Goal: Check status

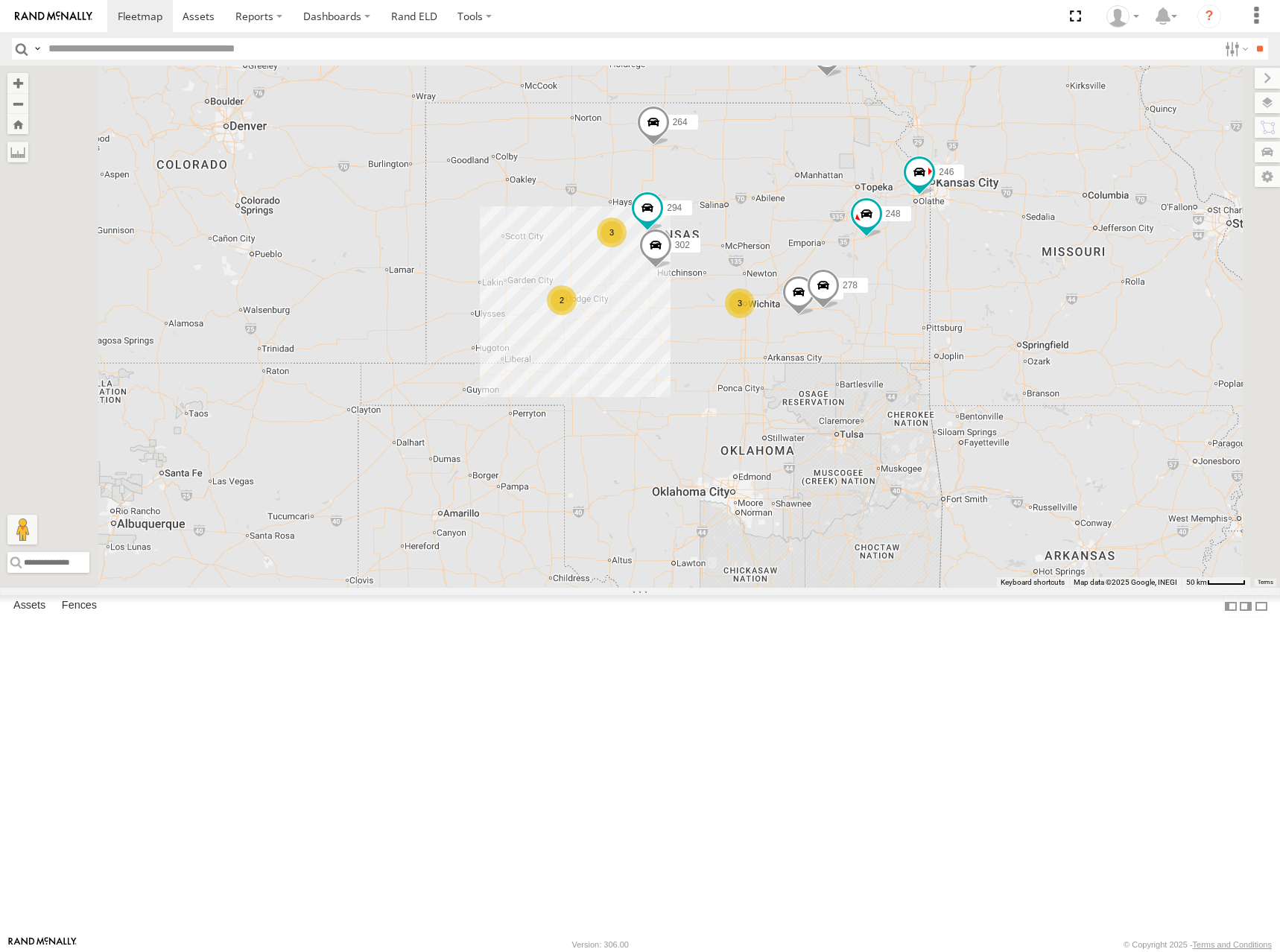
drag, startPoint x: 969, startPoint y: 322, endPoint x: 991, endPoint y: 341, distance: 29.1
click at [991, 341] on div "246 270 264 302 248 294 260 2 3 3 232 278" at bounding box center [640, 327] width 1280 height 523
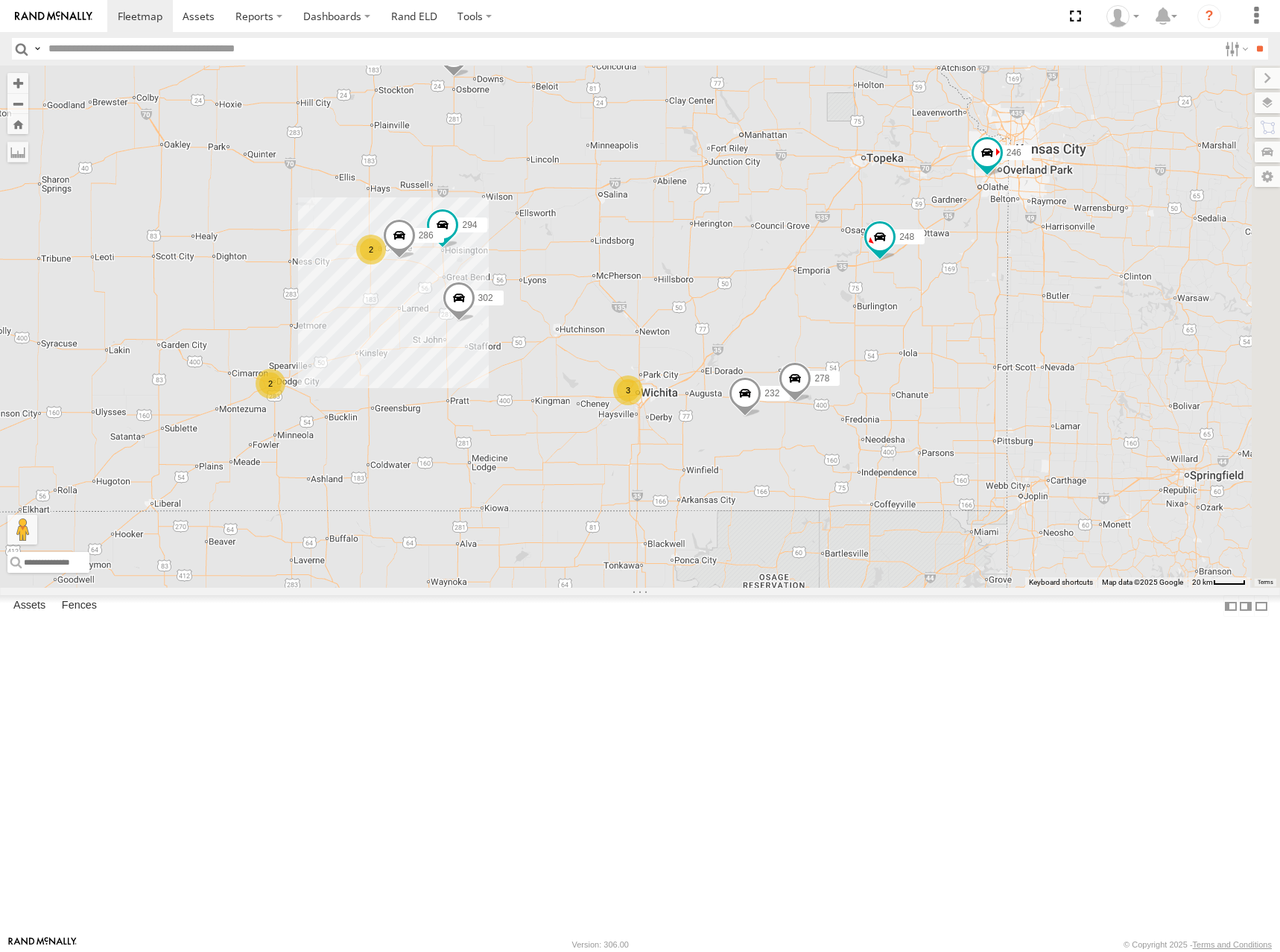
drag, startPoint x: 1020, startPoint y: 397, endPoint x: 932, endPoint y: 327, distance: 112.4
click at [932, 327] on div "246 270 264 302 248 294 260 232 278 2 3 2 286" at bounding box center [640, 327] width 1280 height 523
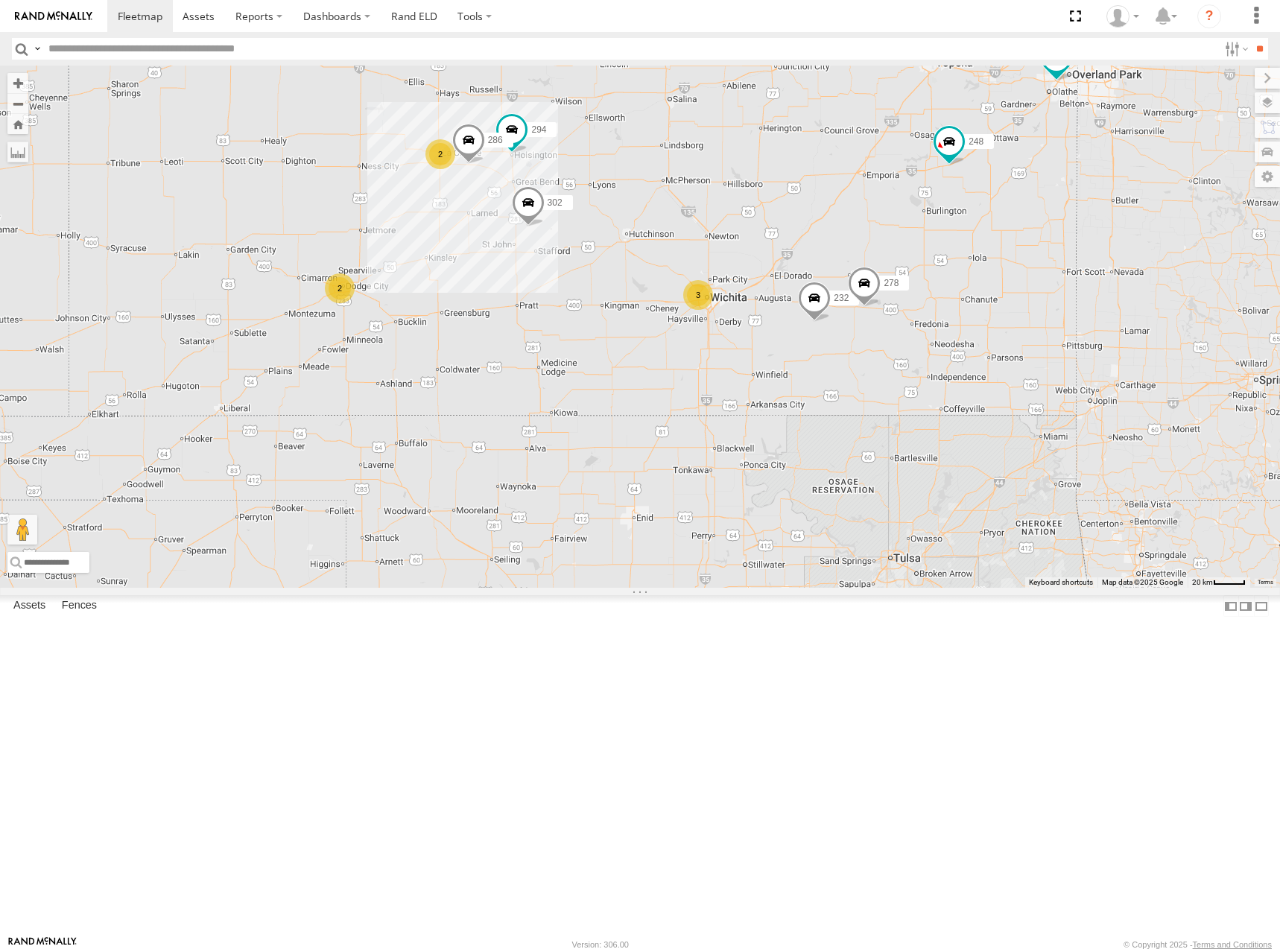
drag, startPoint x: 921, startPoint y: 407, endPoint x: 994, endPoint y: 319, distance: 114.3
click at [994, 319] on div "246 270 264 302 248 294 260 232 278 2 3 2 286" at bounding box center [640, 327] width 1280 height 523
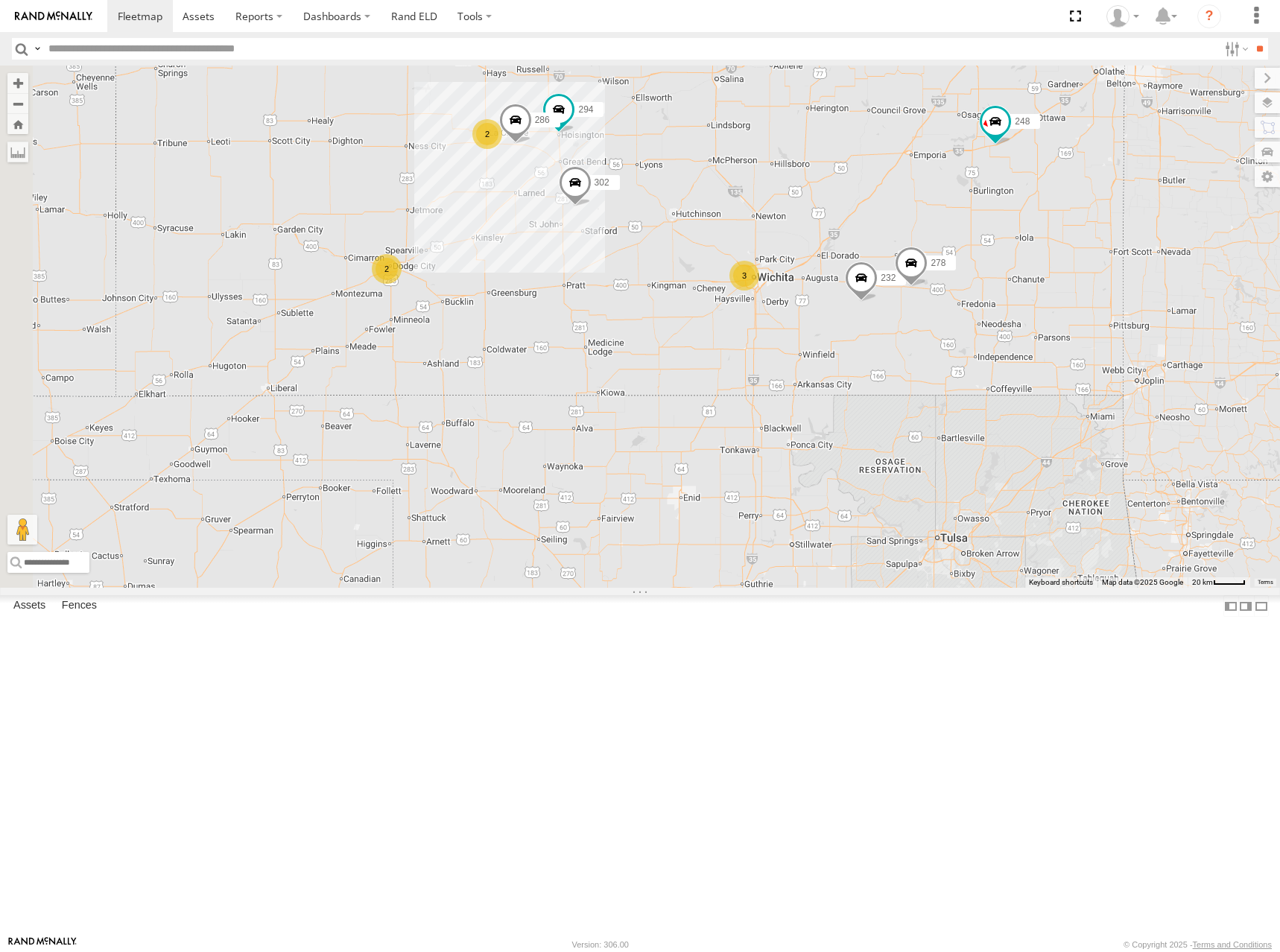
drag, startPoint x: 986, startPoint y: 369, endPoint x: 1008, endPoint y: 361, distance: 23.4
click at [1008, 361] on div "246 270 264 302 248 294 260 232 278 2 3 2 286" at bounding box center [640, 327] width 1280 height 523
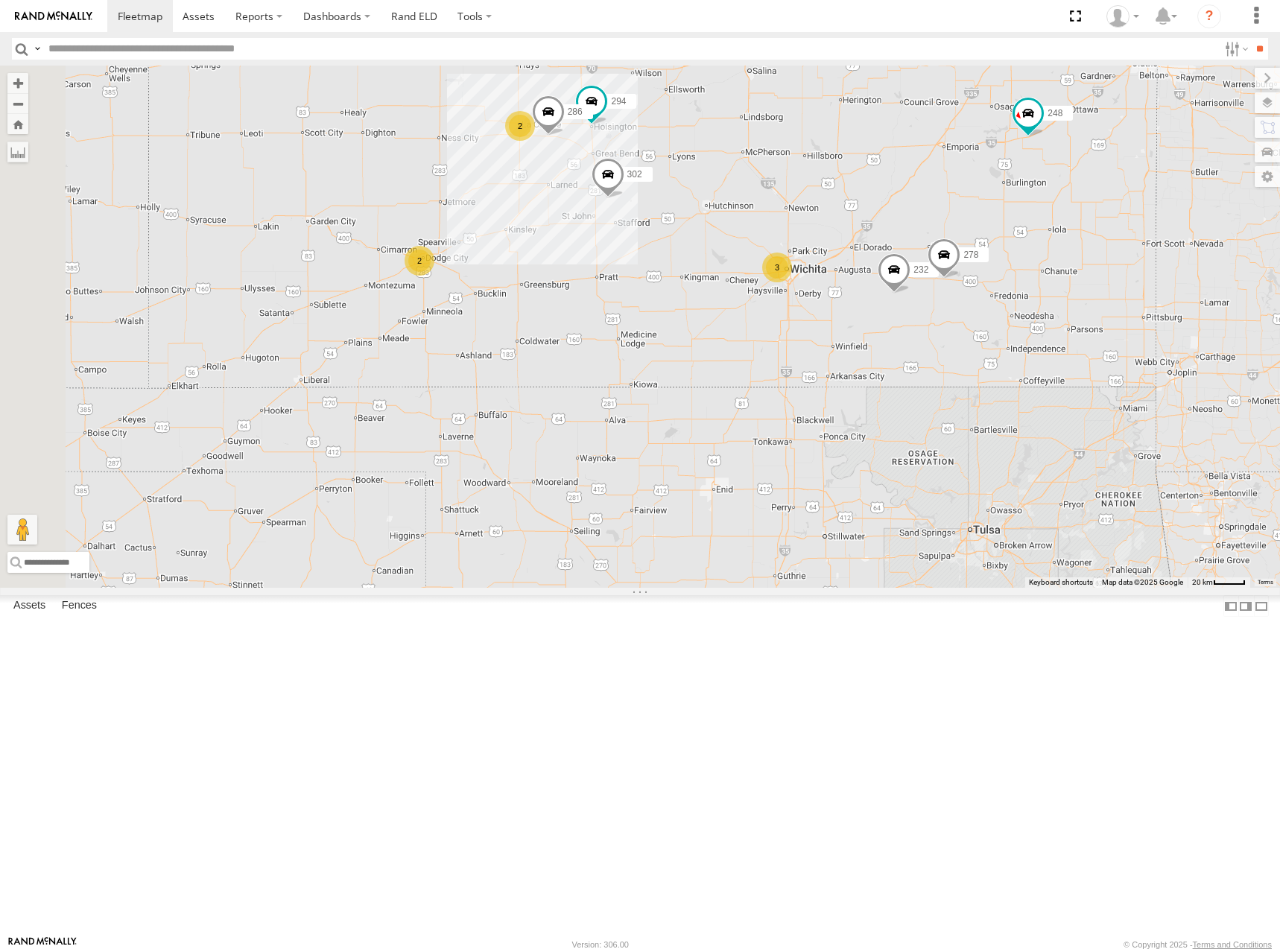
drag, startPoint x: 1027, startPoint y: 374, endPoint x: 1059, endPoint y: 368, distance: 32.6
click at [1059, 368] on div "246 270 264 302 248 294 260 232 278 2 3 2 286" at bounding box center [640, 327] width 1280 height 523
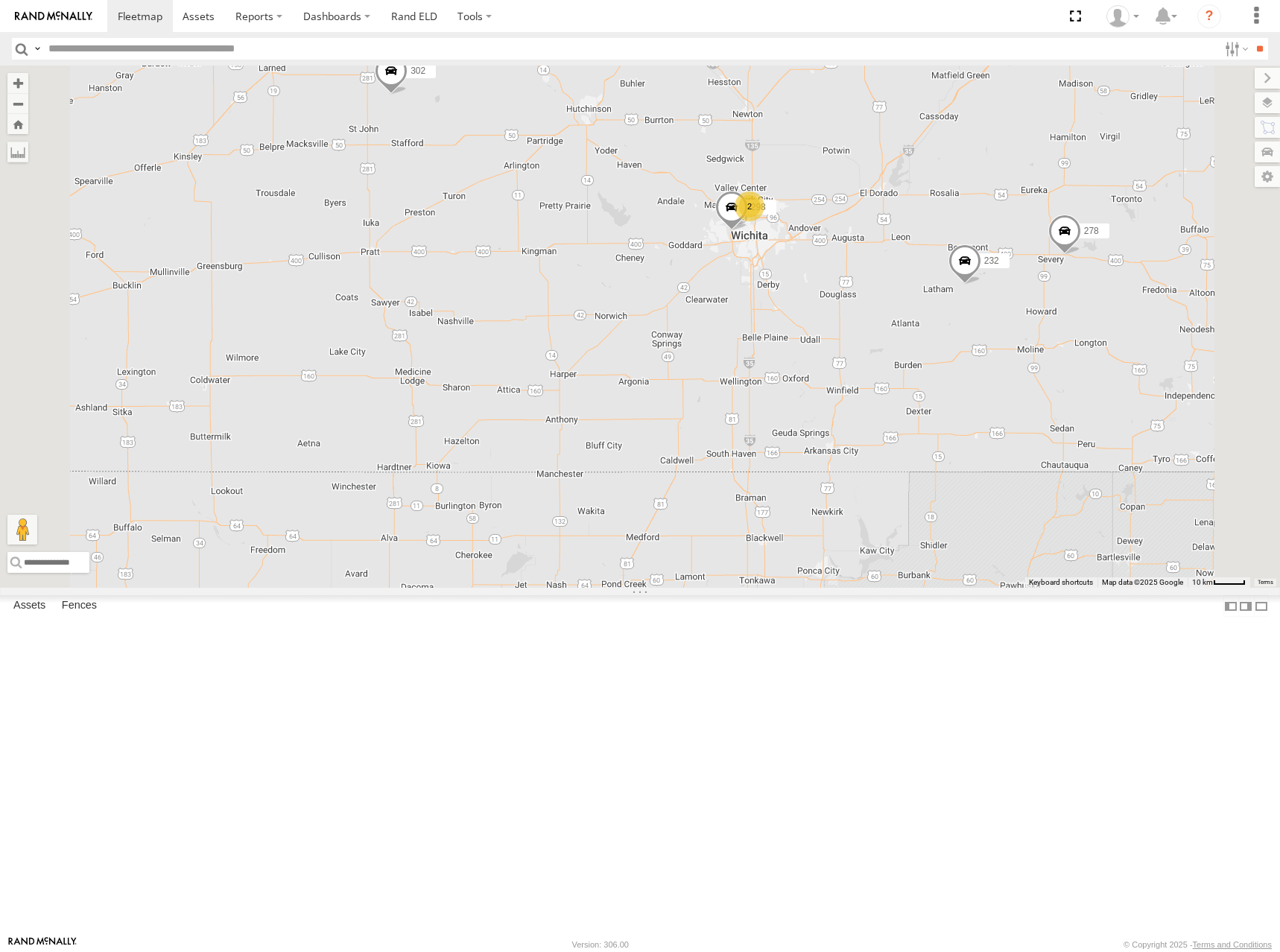
drag, startPoint x: 946, startPoint y: 440, endPoint x: 1057, endPoint y: 479, distance: 117.7
click at [1057, 479] on div "246 270 264 302 248 294 260 232 278 286 298 2" at bounding box center [640, 327] width 1280 height 523
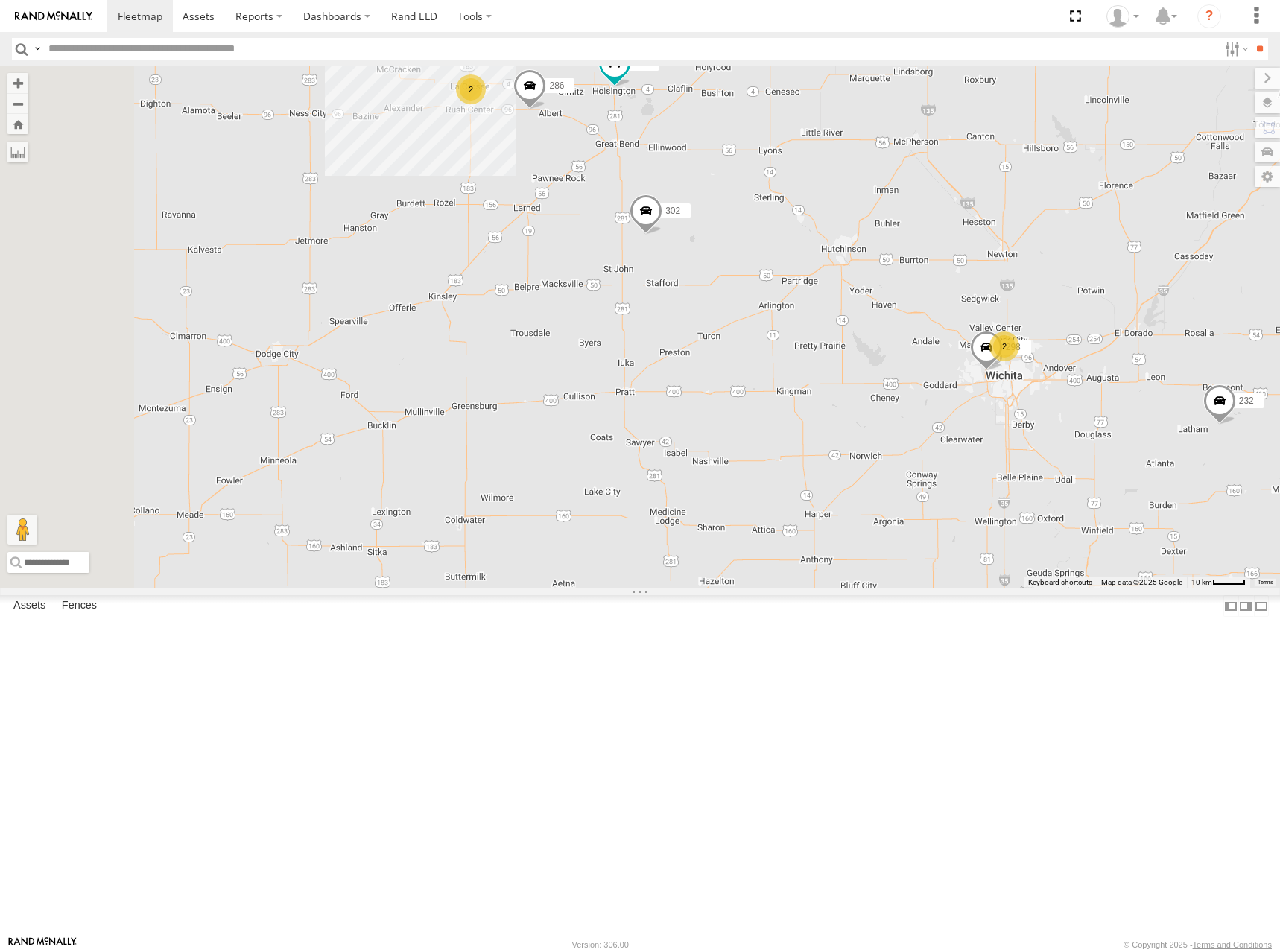
drag, startPoint x: 912, startPoint y: 419, endPoint x: 1031, endPoint y: 487, distance: 137.1
click at [1031, 487] on div "246 270 264 302 248 294 260 232 278 286 298 2 2" at bounding box center [640, 327] width 1280 height 523
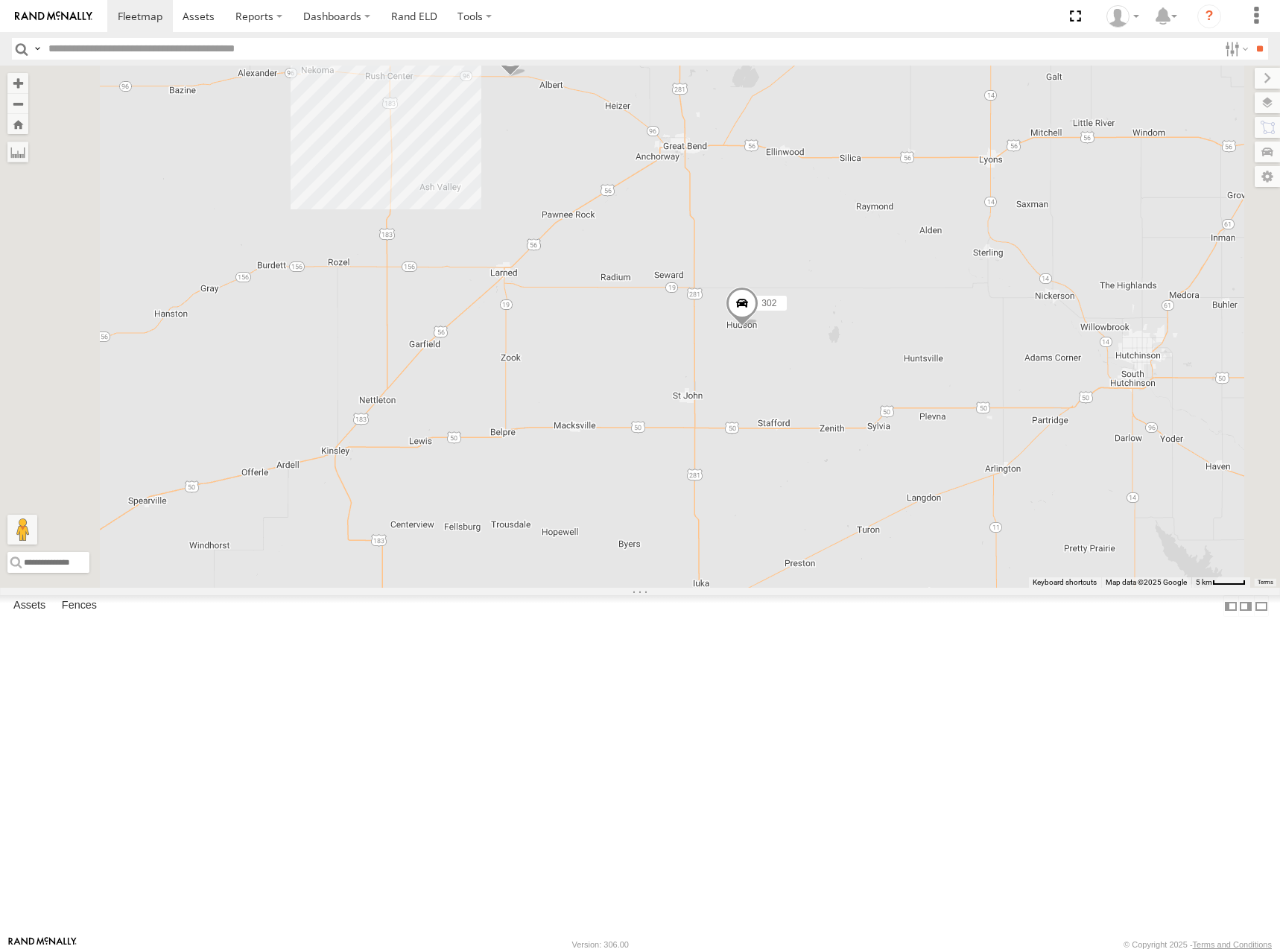
drag, startPoint x: 824, startPoint y: 371, endPoint x: 858, endPoint y: 489, distance: 122.8
click at [858, 489] on div "246 270 264 302 248 294 260 232 278 286 298 2" at bounding box center [640, 327] width 1280 height 523
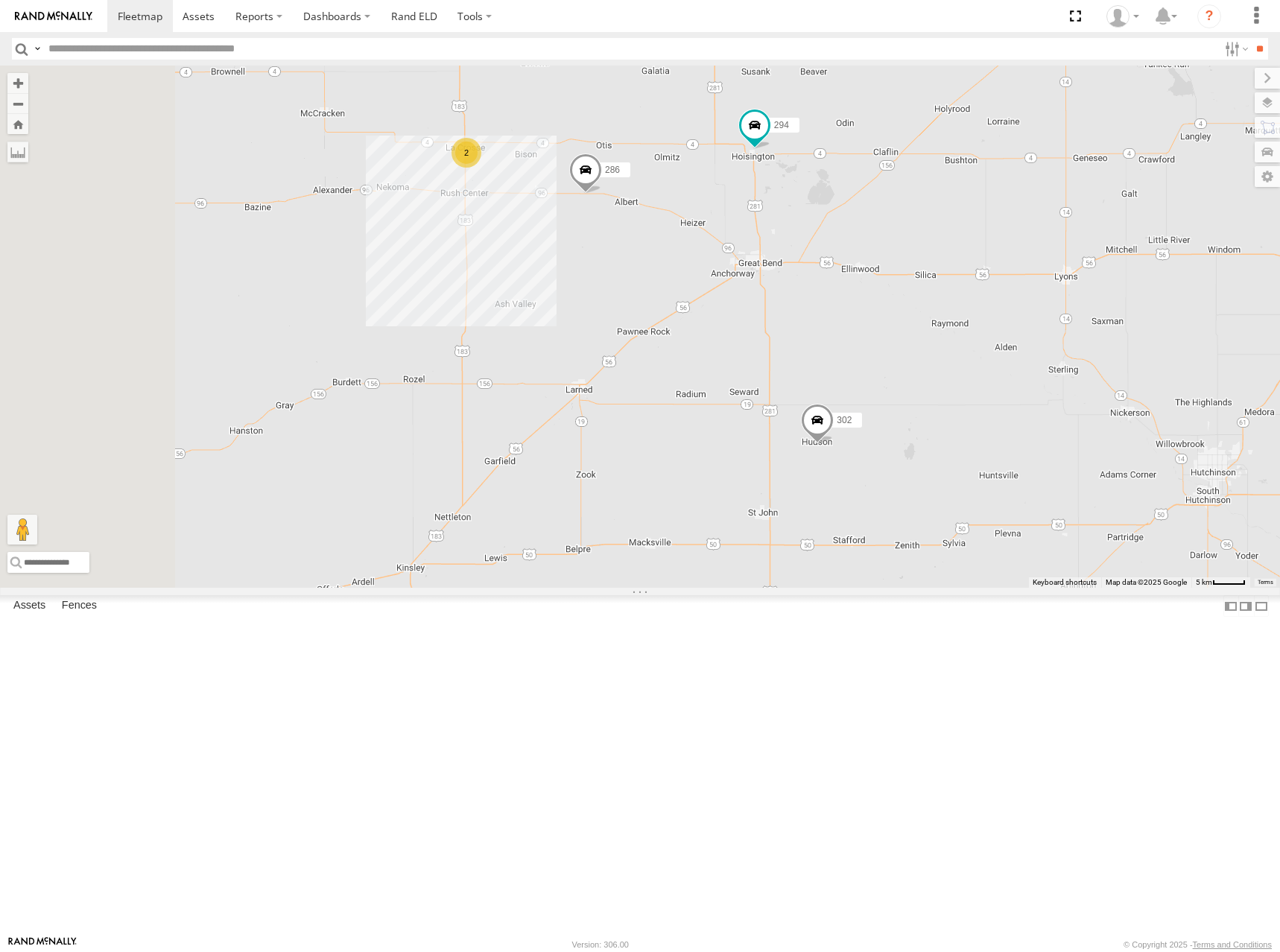
drag, startPoint x: 782, startPoint y: 228, endPoint x: 834, endPoint y: 264, distance: 63.2
click at [834, 264] on div "246 270 264 302 248 294 260 232 278 286 298 2" at bounding box center [640, 327] width 1280 height 523
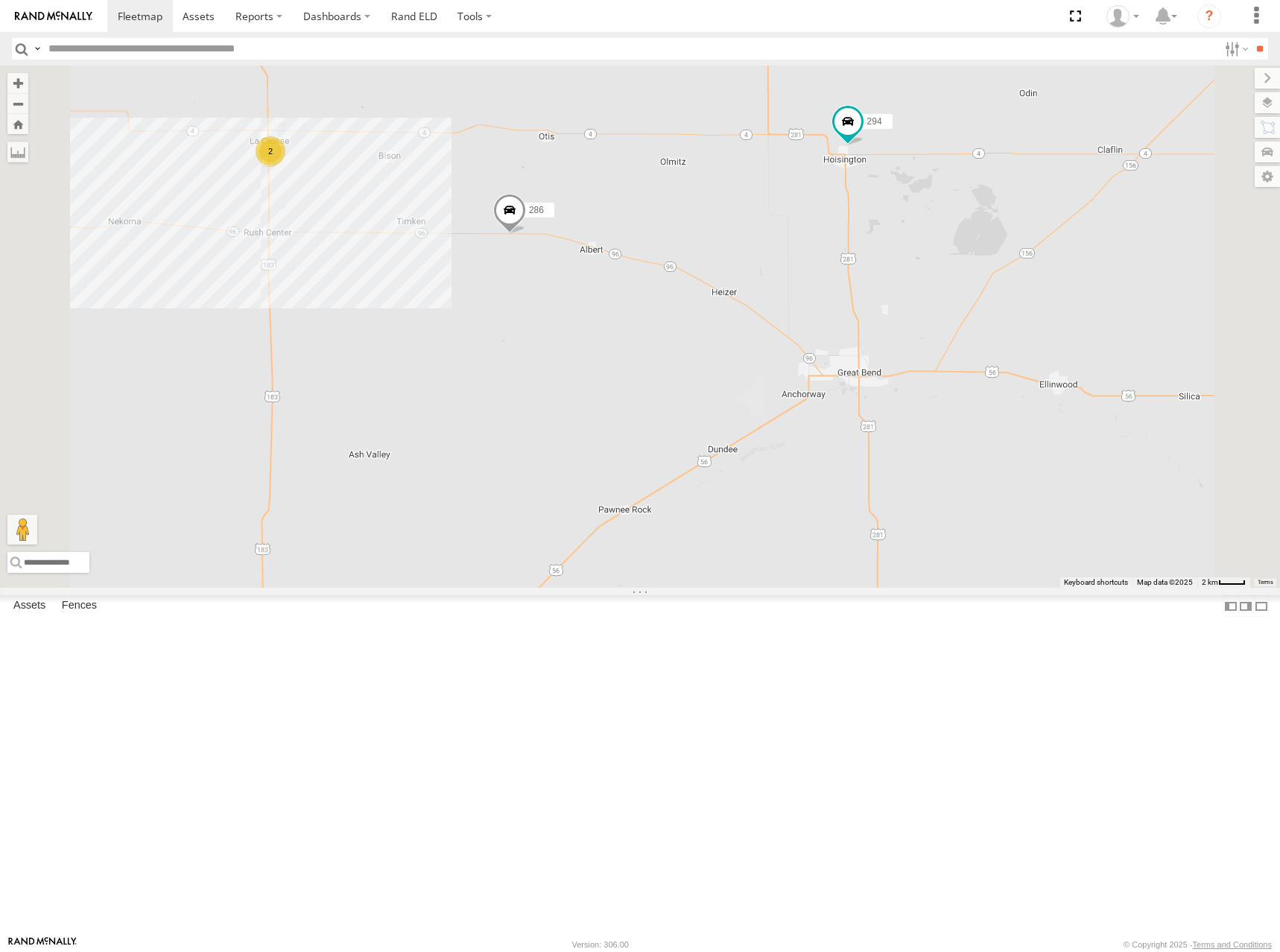
drag, startPoint x: 815, startPoint y: 335, endPoint x: 874, endPoint y: 333, distance: 59.0
click at [874, 333] on div "246 270 264 302 248 294 260 232 278 286 298 2" at bounding box center [640, 327] width 1280 height 523
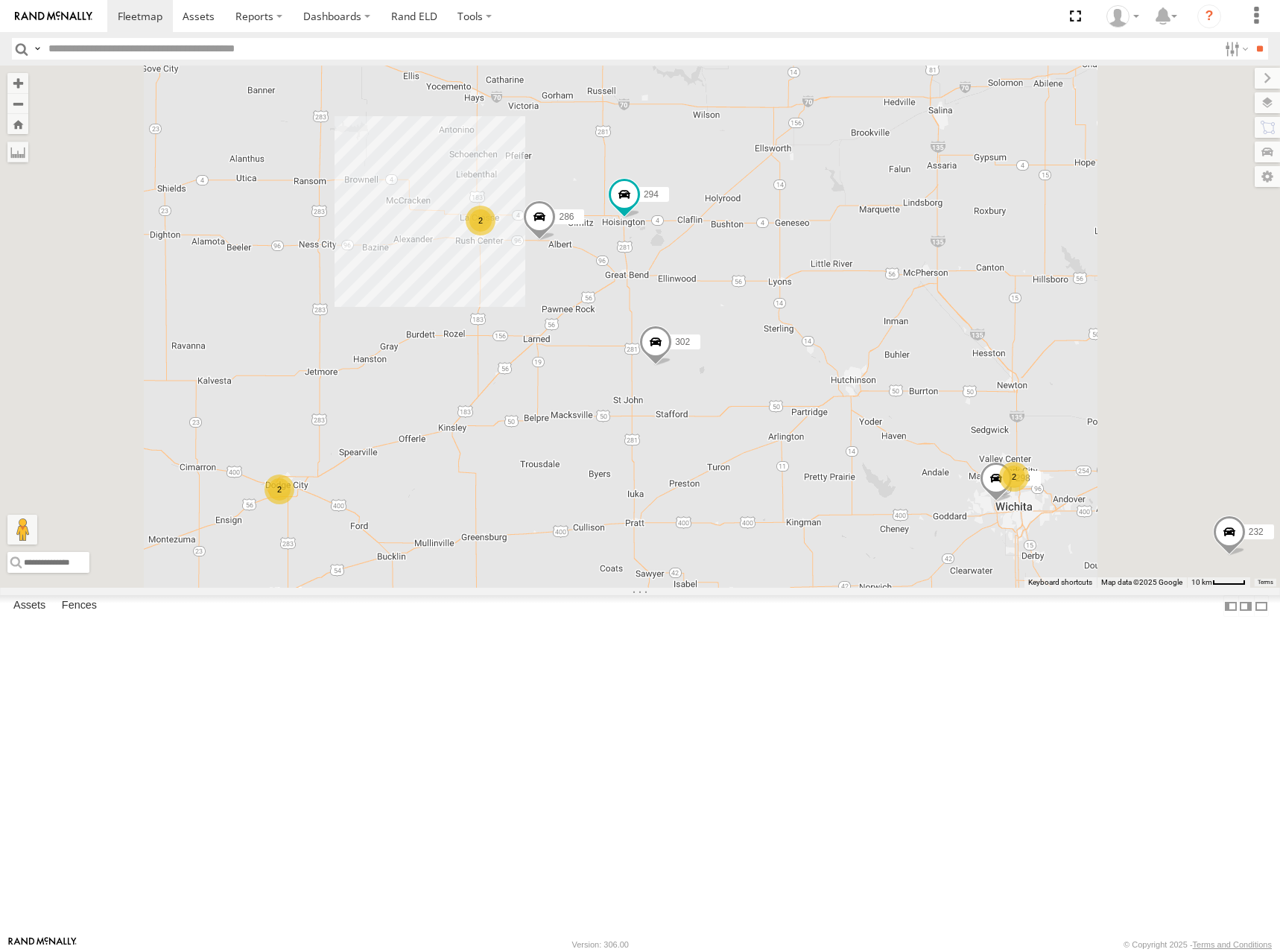
drag, startPoint x: 651, startPoint y: 476, endPoint x: 797, endPoint y: 469, distance: 146.2
click at [797, 469] on div "246 270 264 302 248 294 260 232 278 286 298 2 2 2" at bounding box center [640, 327] width 1280 height 523
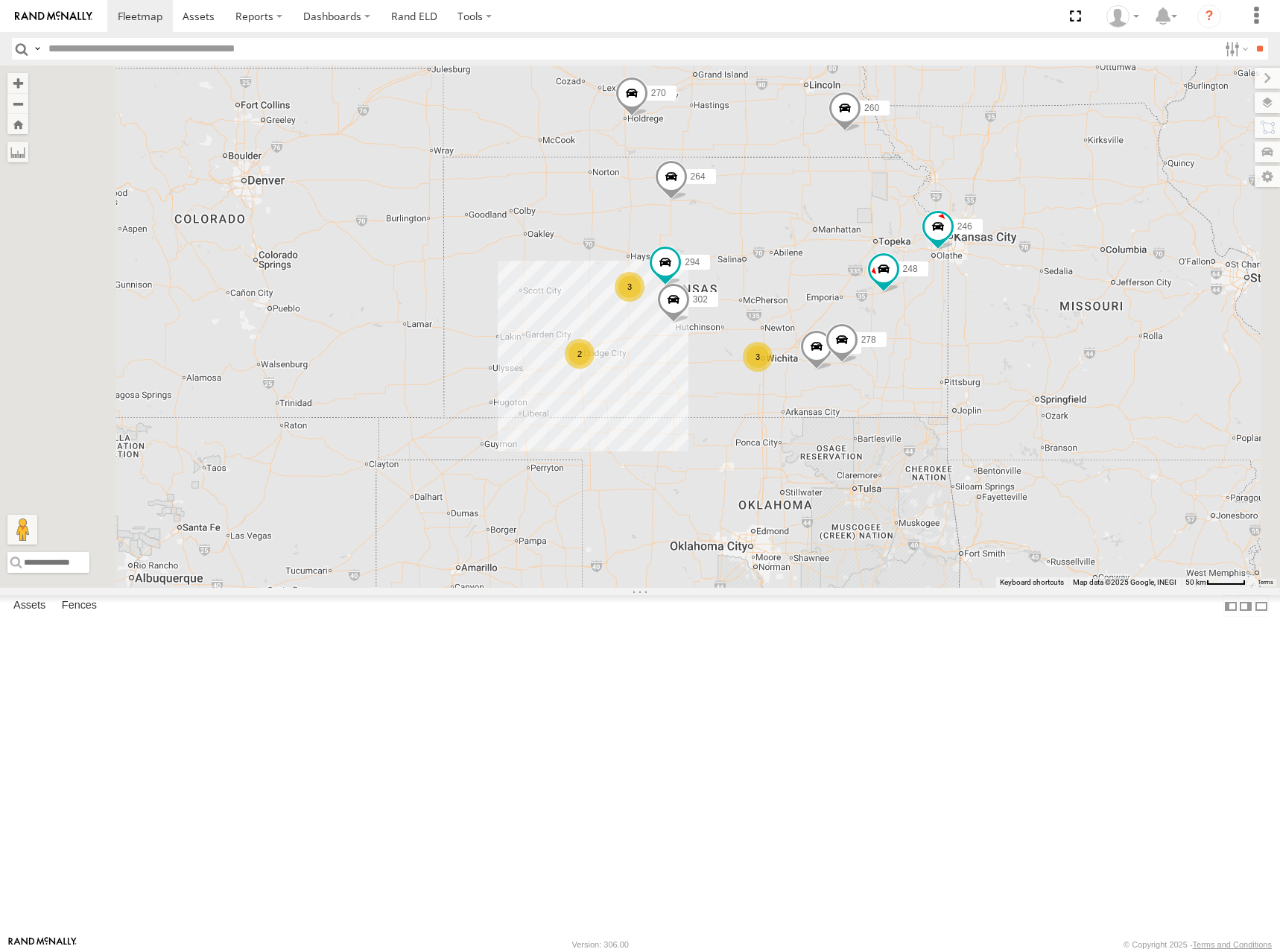
click at [753, 439] on div "246 270 264 302 248 294 260 232 278 2 3 3" at bounding box center [640, 327] width 1280 height 523
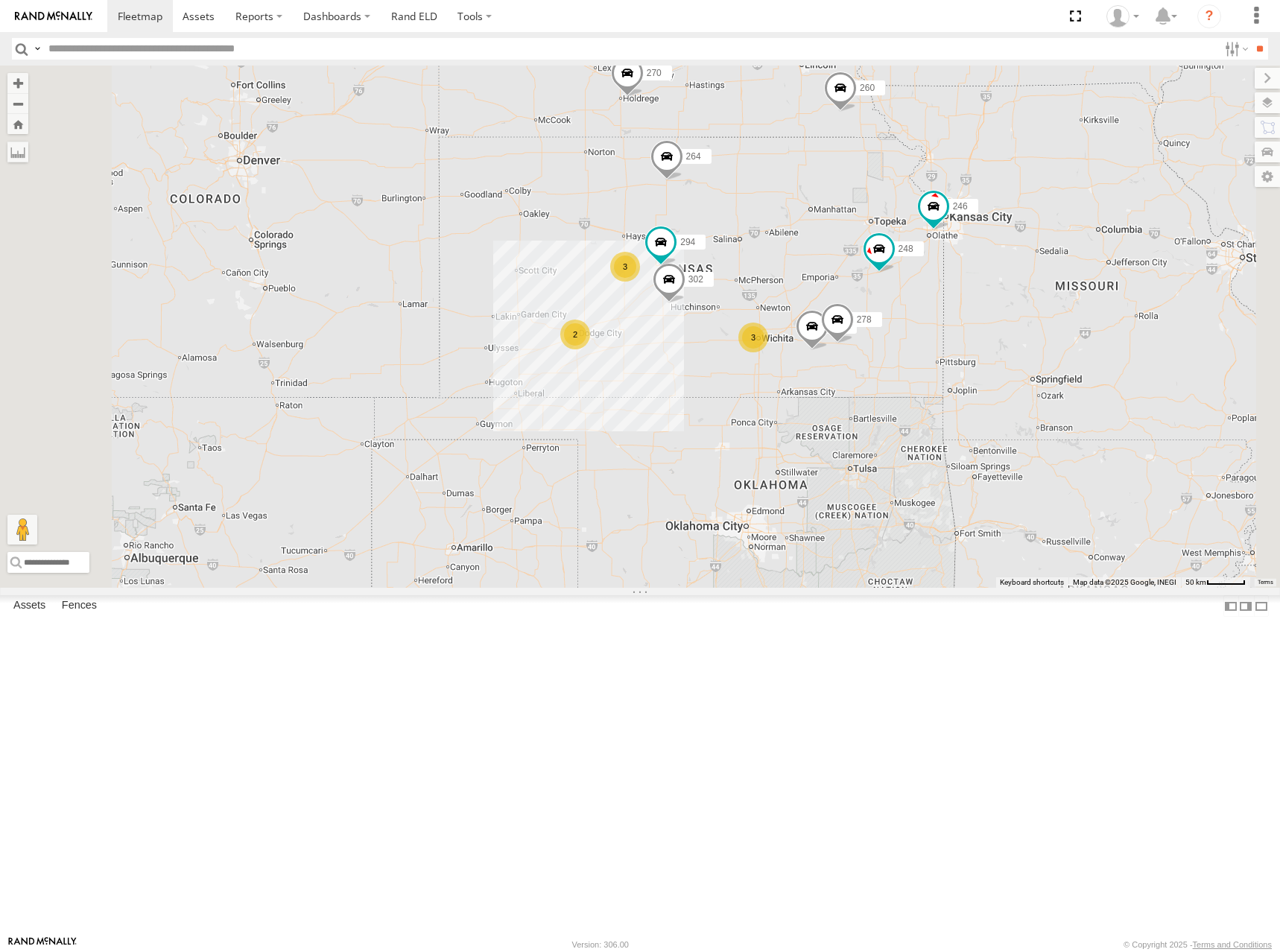
drag, startPoint x: 1040, startPoint y: 332, endPoint x: 1025, endPoint y: 333, distance: 15.0
click at [1025, 333] on div "246 270 264 302 248 294 260 232 278 2 3 3" at bounding box center [640, 327] width 1280 height 523
